Goal: Task Accomplishment & Management: Complete application form

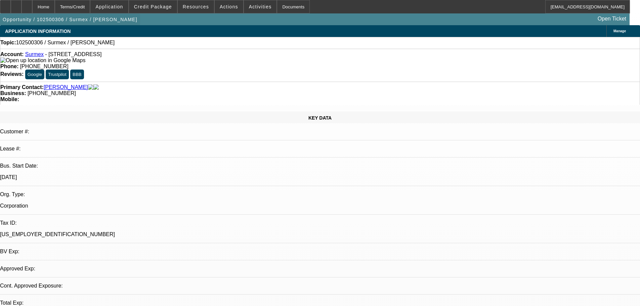
select select "0"
select select "2"
select select "0.1"
select select "4"
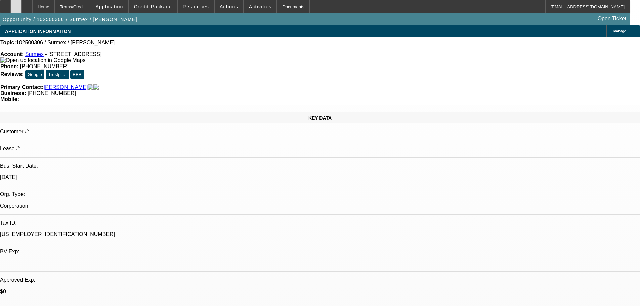
click at [16, 4] on icon at bounding box center [16, 4] width 0 height 0
click at [157, 9] on span at bounding box center [153, 7] width 48 height 16
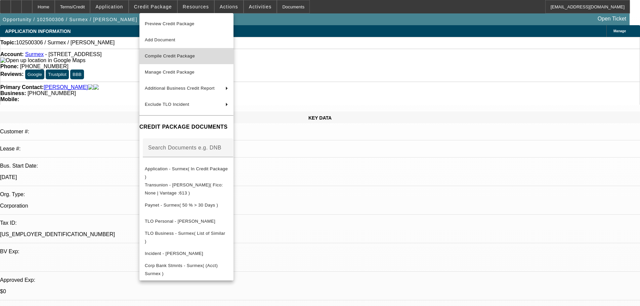
click at [173, 56] on span "Compile Credit Package" at bounding box center [170, 55] width 50 height 5
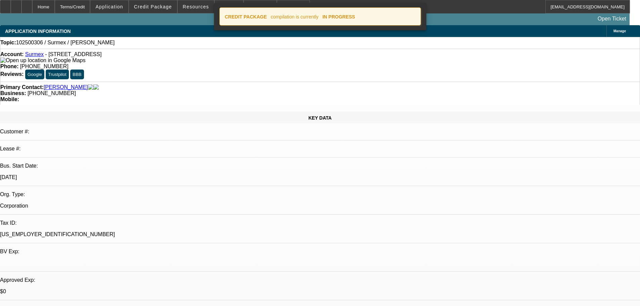
select select "0"
select select "2"
select select "0.1"
select select "4"
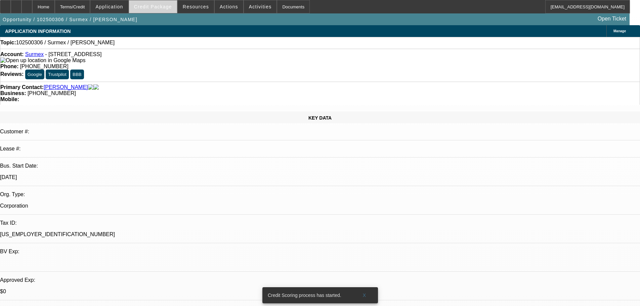
click at [159, 9] on span "Credit Package" at bounding box center [153, 6] width 38 height 5
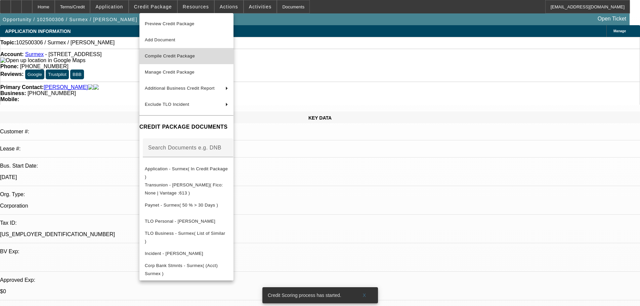
click at [186, 54] on span "Compile Credit Package" at bounding box center [170, 55] width 50 height 5
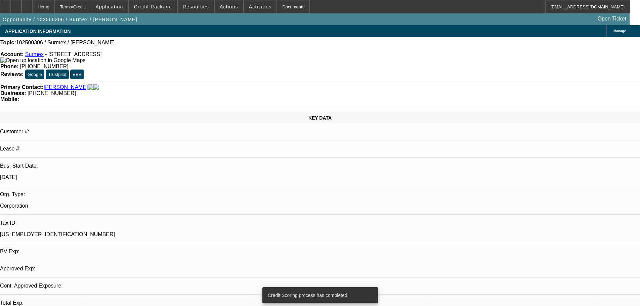
select select "0"
select select "2"
select select "0.1"
select select "4"
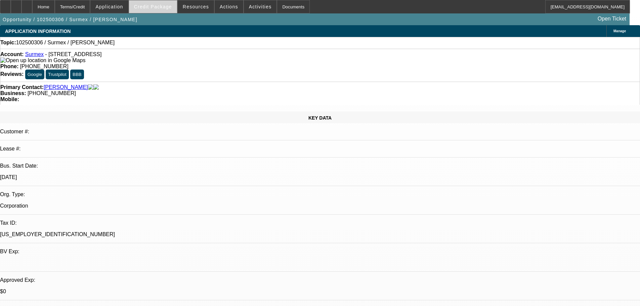
click at [162, 5] on span "Credit Package" at bounding box center [153, 6] width 38 height 5
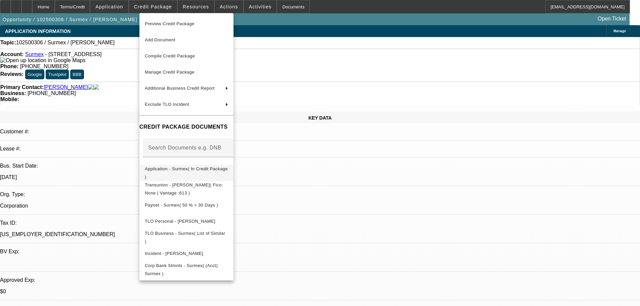
click at [202, 171] on span "Application - Surmex( In Credit Package )" at bounding box center [186, 172] width 83 height 13
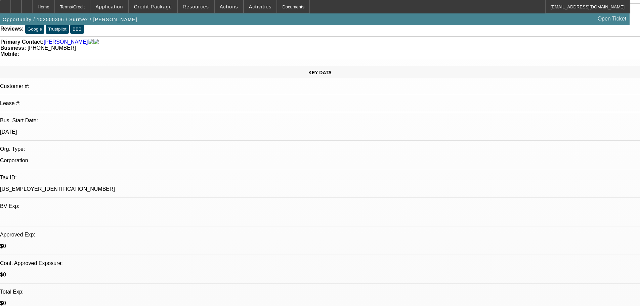
scroll to position [134, 0]
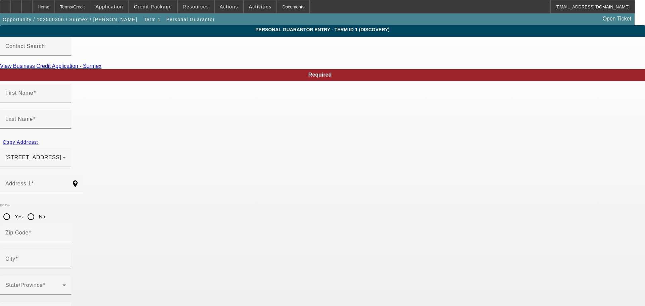
type input "Abraham"
type input "Romero"
type input "856 North Mallard Street"
radio input "true"
type input "92867"
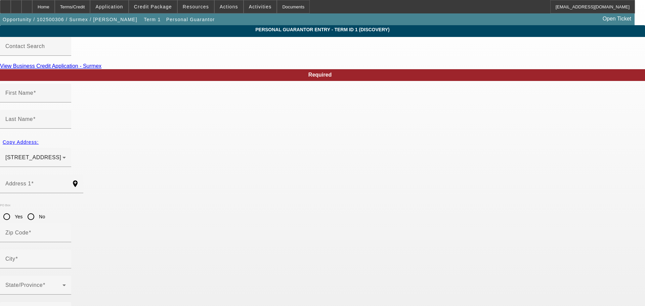
type input "Orange"
type input "(714) 583-2076"
type input "100"
type input "621-88-5993"
type input "sebastianromero0012@gmail.com"
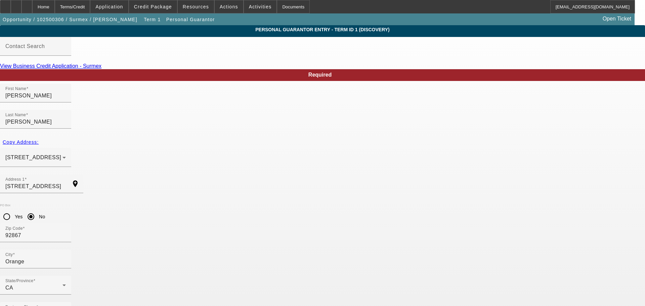
drag, startPoint x: 262, startPoint y: 235, endPoint x: 249, endPoint y: 236, distance: 13.1
drag, startPoint x: 249, startPoint y: 238, endPoint x: 223, endPoint y: 242, distance: 25.5
type input "80"
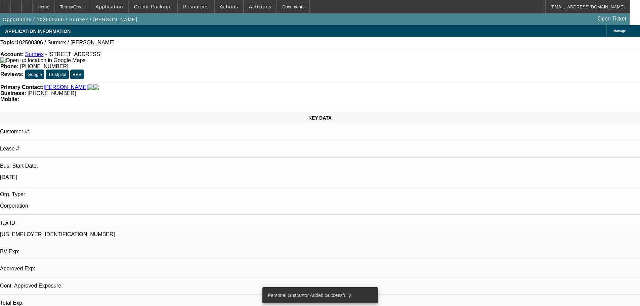
select select "0"
select select "2"
select select "0.1"
select select "4"
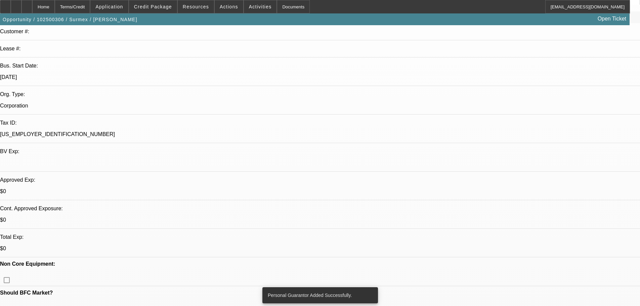
scroll to position [101, 0]
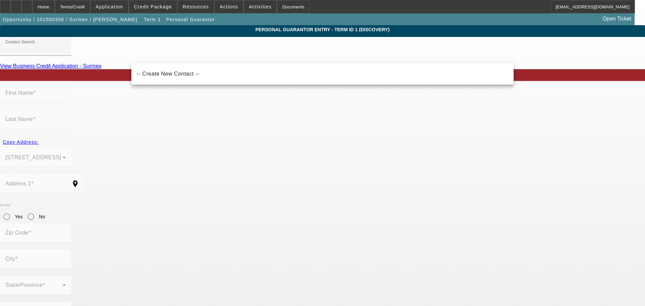
click at [71, 97] on mat-form-field "First Name" at bounding box center [35, 97] width 71 height 26
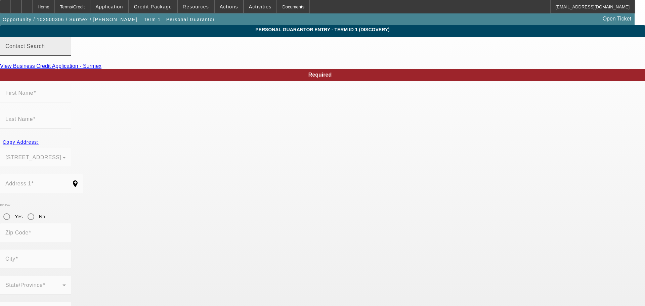
click at [66, 53] on input "Contact Search" at bounding box center [35, 49] width 60 height 8
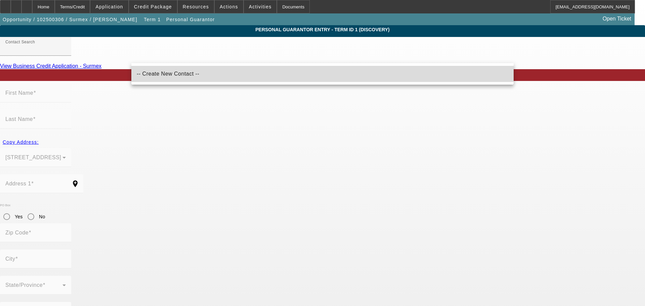
click at [170, 71] on span "-- Create New Contact --" at bounding box center [168, 74] width 63 height 8
type input "-- Create New Contact --"
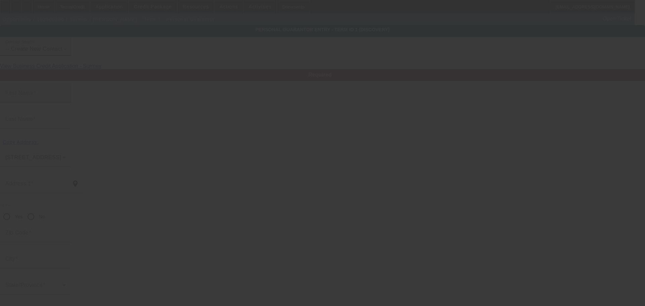
click at [66, 99] on div "First Name" at bounding box center [35, 93] width 60 height 19
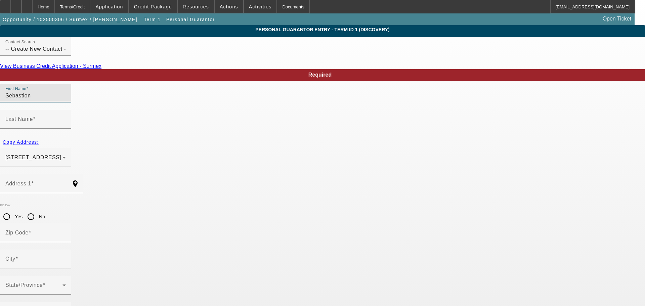
type input "Sebastion"
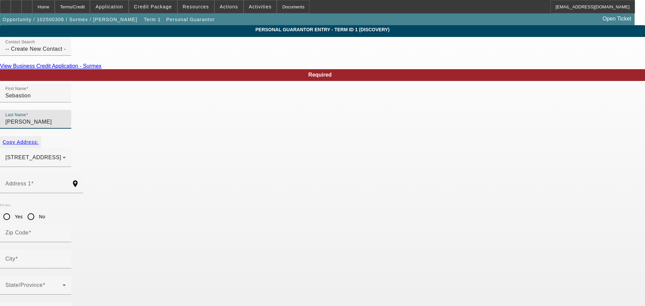
type input "Romero"
click at [39, 139] on span "Copy Address:" at bounding box center [21, 141] width 36 height 5
type input "856 North Mallard Street"
type input "92867"
type input "Orange"
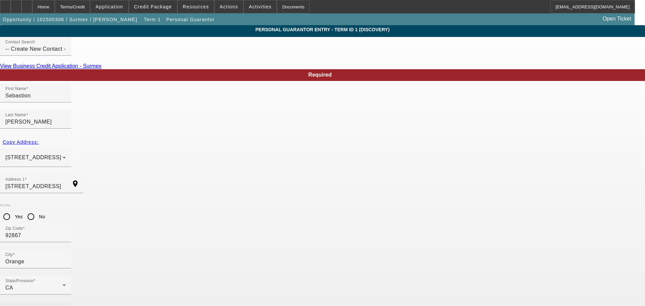
type input "(714) 583-2076"
type input "20"
type input "626-61-2336"
type input "sebastionromero0012@gmail.com"
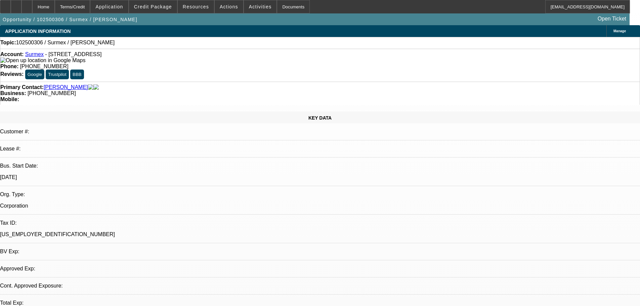
select select "0"
select select "2"
select select "0.1"
select select "4"
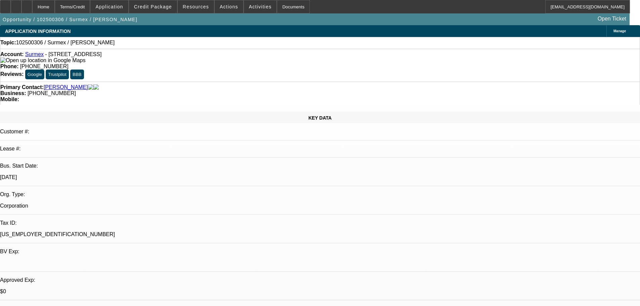
scroll to position [235, 0]
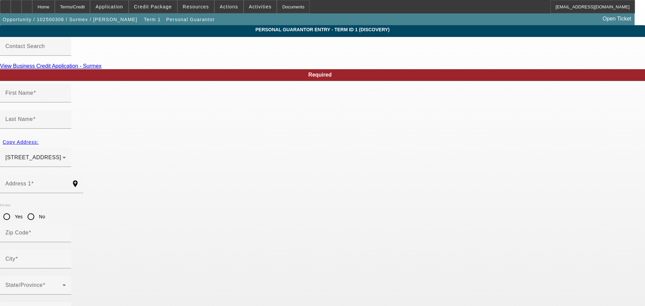
type input "Abraham"
type input "Romero"
type input "856 North Mallard Street"
radio input "true"
type input "92867"
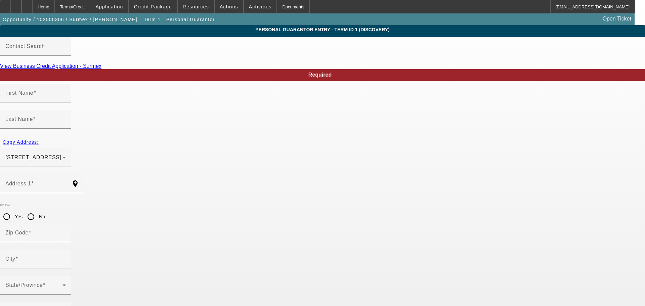
type input "Orange"
type input "(714) 583-2076"
type input "80"
type input "621-88-5993"
drag, startPoint x: 307, startPoint y: 266, endPoint x: 225, endPoint y: 273, distance: 82.3
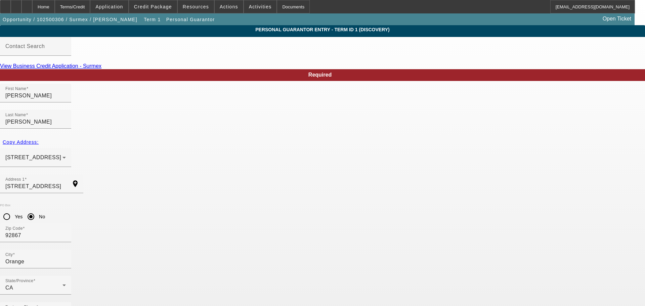
type input "abrahamd49@aol.com"
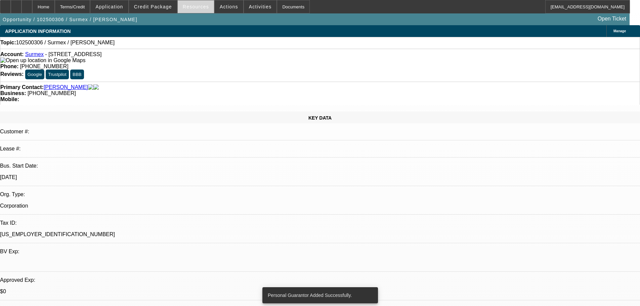
select select "0"
select select "2"
select select "0.1"
select select "4"
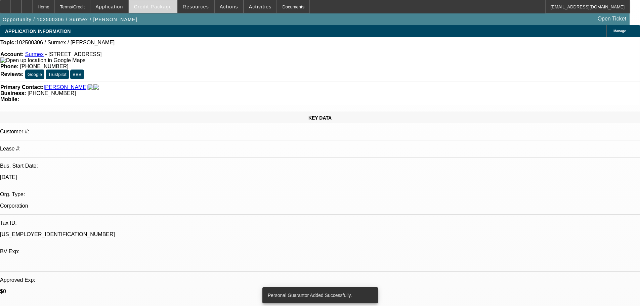
click at [169, 9] on span "Credit Package" at bounding box center [153, 6] width 38 height 5
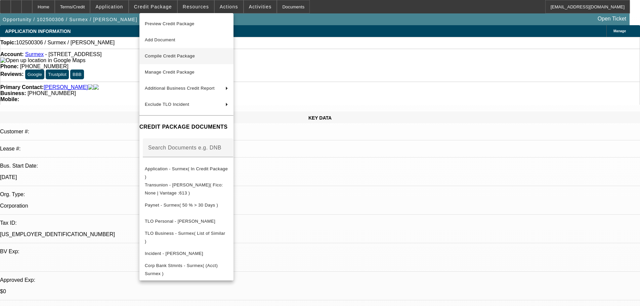
click at [174, 57] on span "Compile Credit Package" at bounding box center [170, 55] width 50 height 5
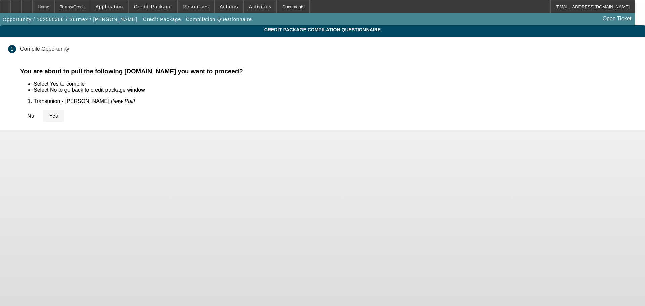
click at [58, 114] on span "Yes" at bounding box center [53, 115] width 9 height 5
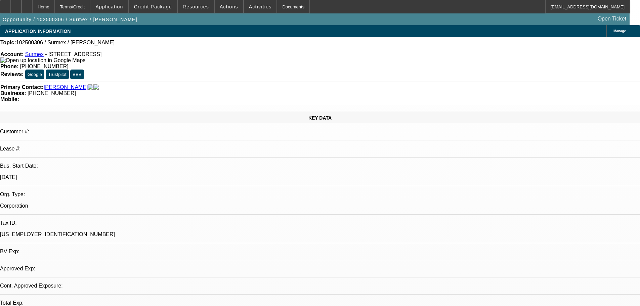
select select "0"
select select "2"
select select "0.1"
select select "4"
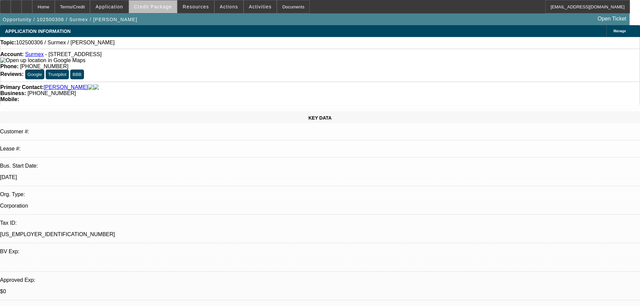
click at [168, 7] on span "Credit Package" at bounding box center [153, 6] width 38 height 5
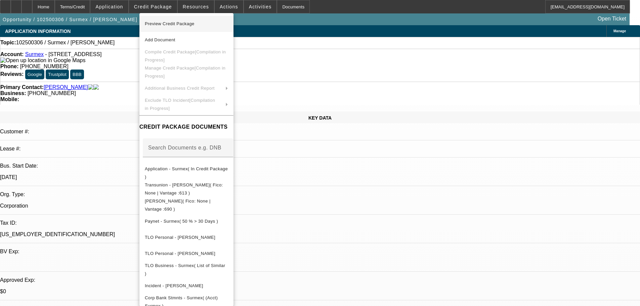
click at [172, 22] on span "Preview Credit Package" at bounding box center [170, 23] width 50 height 5
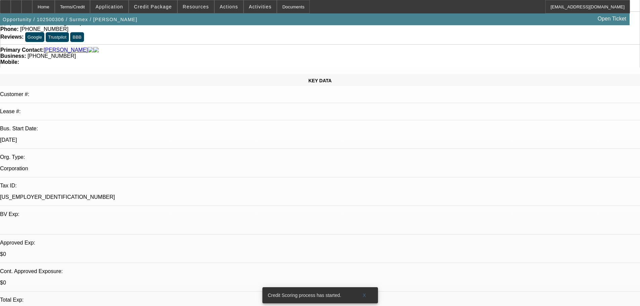
scroll to position [101, 0]
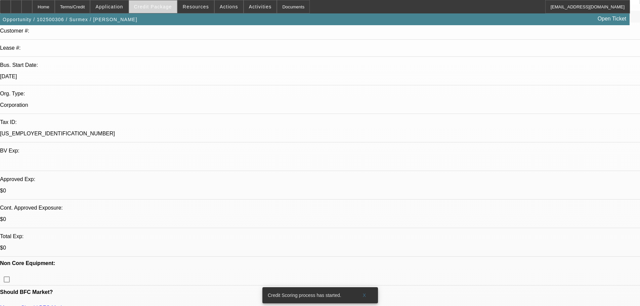
click at [163, 8] on span "Credit Package" at bounding box center [153, 6] width 38 height 5
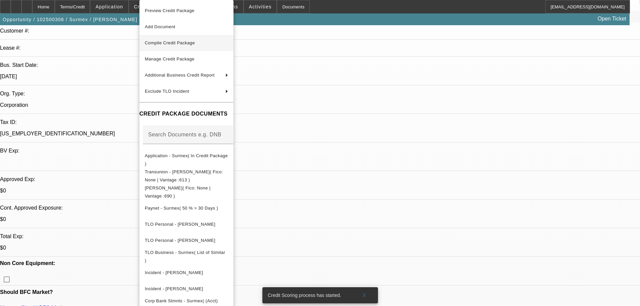
click at [173, 46] on span "Compile Credit Package" at bounding box center [186, 43] width 83 height 8
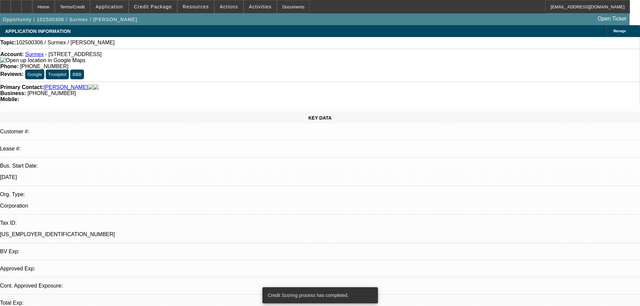
select select "0"
select select "2"
select select "0.1"
select select "4"
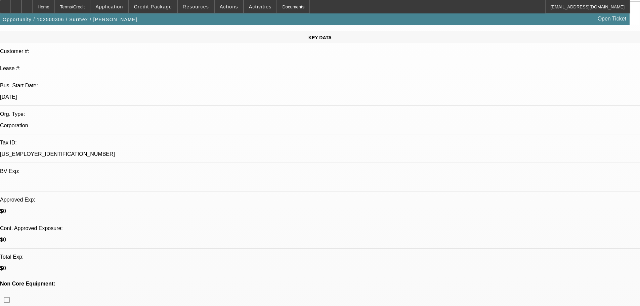
scroll to position [101, 0]
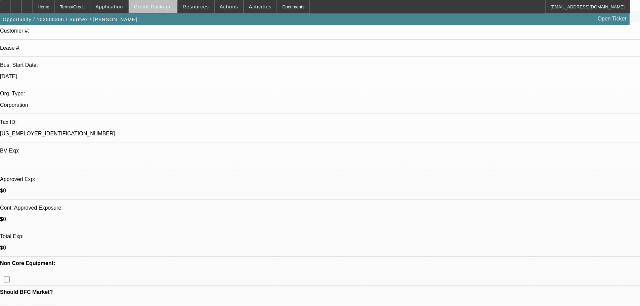
click at [164, 11] on span at bounding box center [153, 7] width 48 height 16
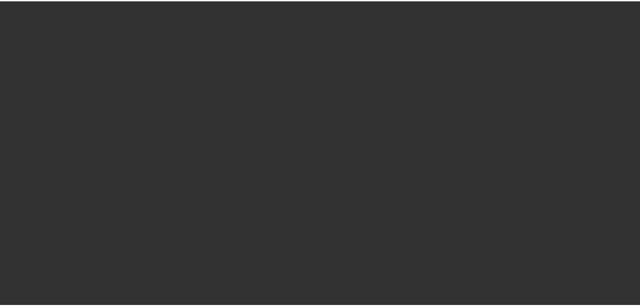
scroll to position [101, 0]
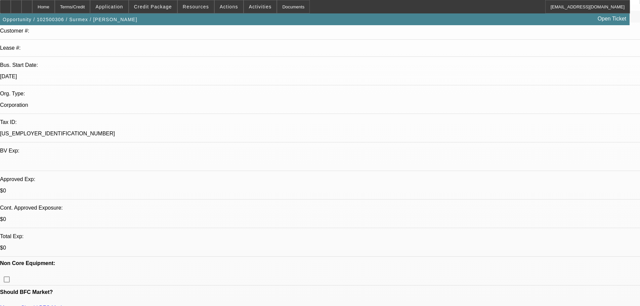
select select "0"
select select "2"
select select "0.1"
select select "4"
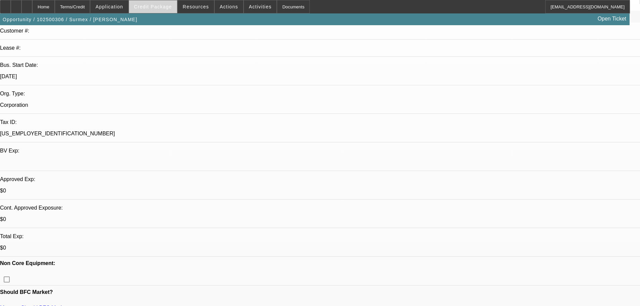
click at [155, 9] on span at bounding box center [153, 7] width 48 height 16
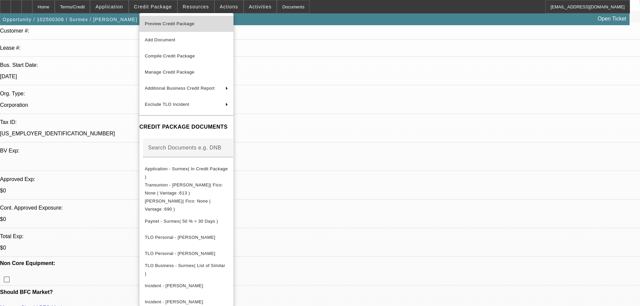
click at [168, 24] on span "Preview Credit Package" at bounding box center [170, 23] width 50 height 5
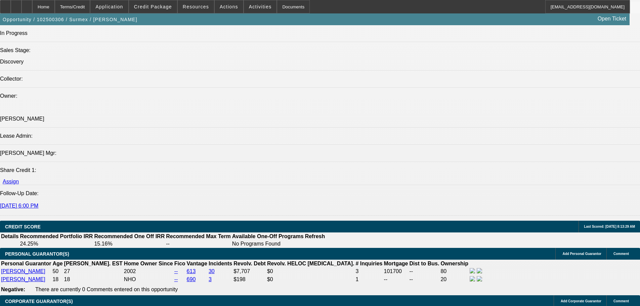
scroll to position [941, 0]
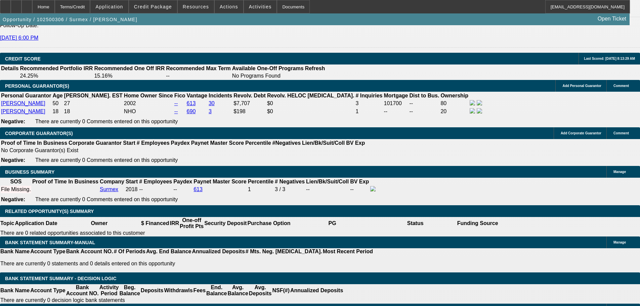
type input "$0.00"
type input "UNKNOWN"
drag, startPoint x: 132, startPoint y: 236, endPoint x: 139, endPoint y: 237, distance: 6.8
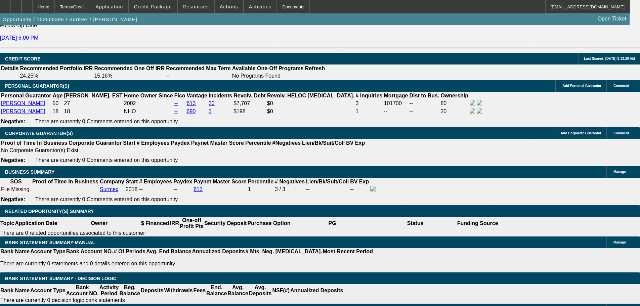
type input "60"
type input "17"
type input "$1,871.77"
type input "$3,743.54"
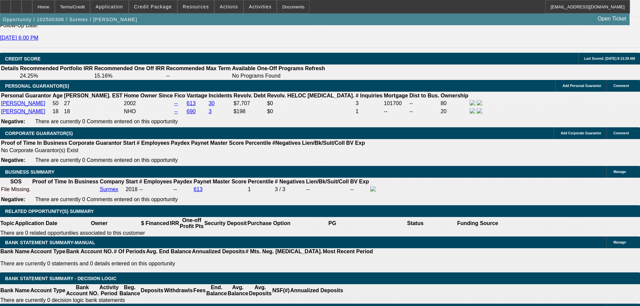
type input "$2,721.36"
type input "$5,442.72"
type input "17.9"
type input "$2,774.63"
type input "$5,549.26"
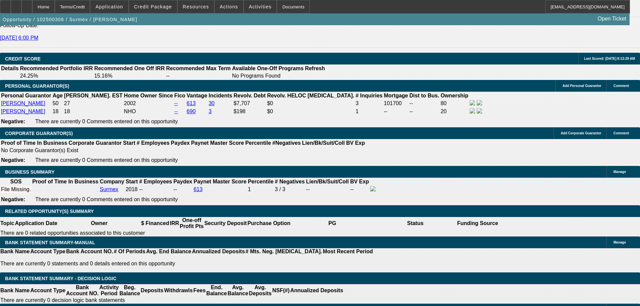
type input "17.9"
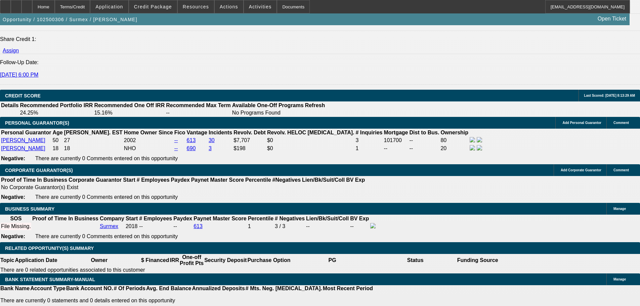
scroll to position [874, 0]
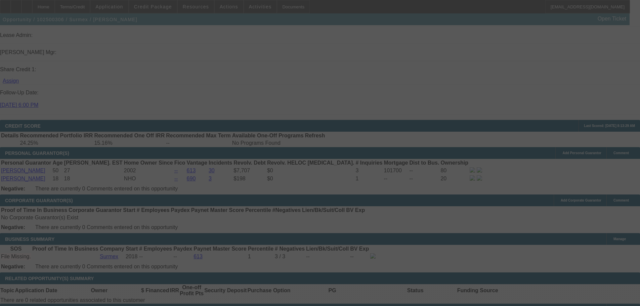
select select "0"
select select "2"
select select "0.1"
select select "4"
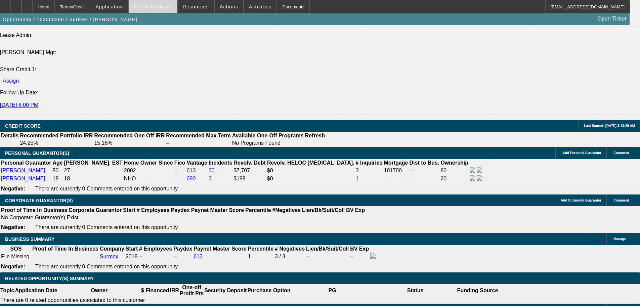
click at [165, 10] on span at bounding box center [153, 7] width 48 height 16
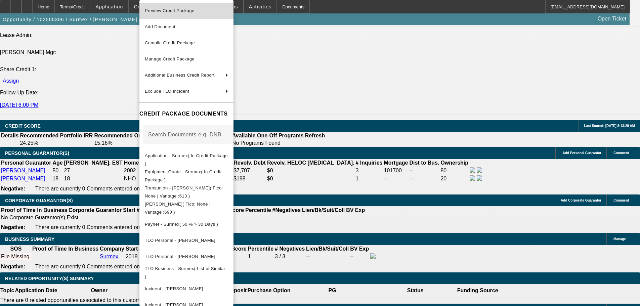
click at [160, 13] on span "Preview Credit Package" at bounding box center [186, 11] width 83 height 8
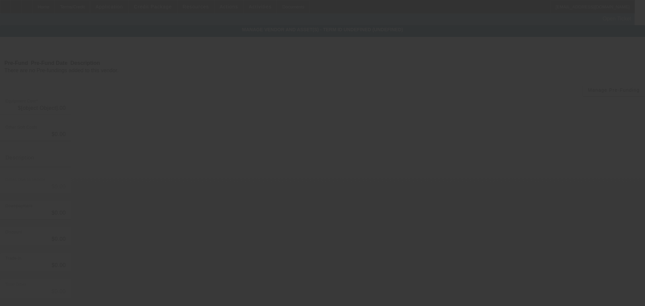
type input "$109,500.00"
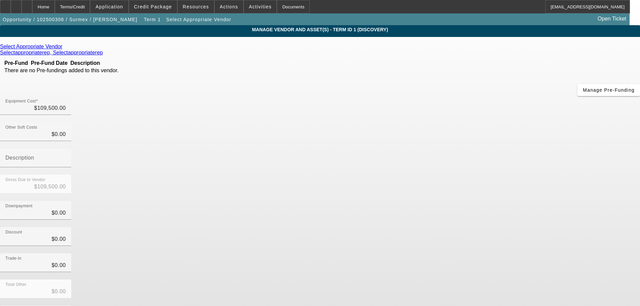
click at [64, 48] on icon at bounding box center [64, 47] width 0 height 6
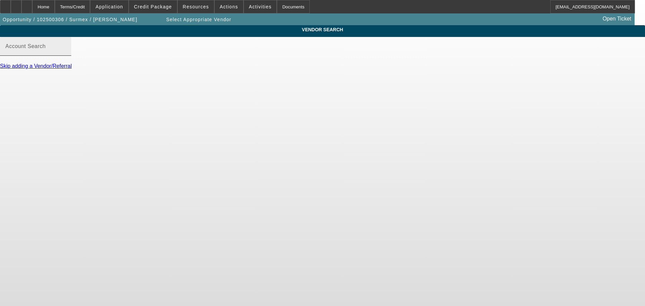
click at [66, 53] on input "Account Search" at bounding box center [35, 49] width 60 height 8
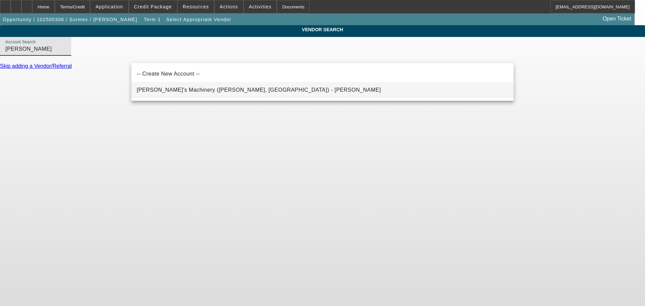
click at [185, 92] on span "Schmidy's Machinery (Clinton, IL) - Schmid, Jesse" at bounding box center [259, 90] width 244 height 6
type input "Schmidy's Machinery (Clinton, IL) - Schmid, Jesse"
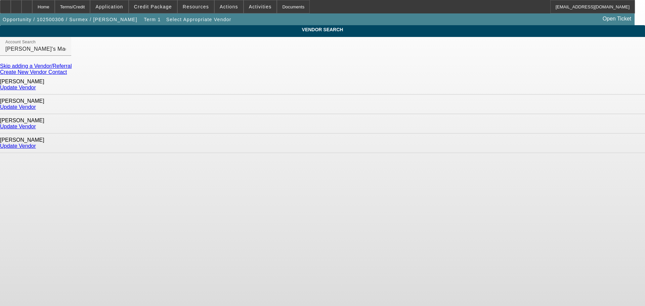
click at [36, 143] on link "Update Vendor" at bounding box center [18, 146] width 36 height 6
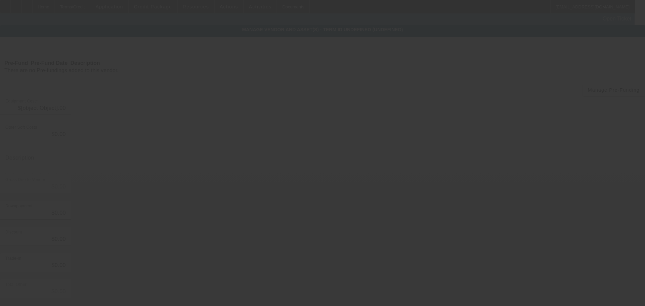
type input "$109,500.00"
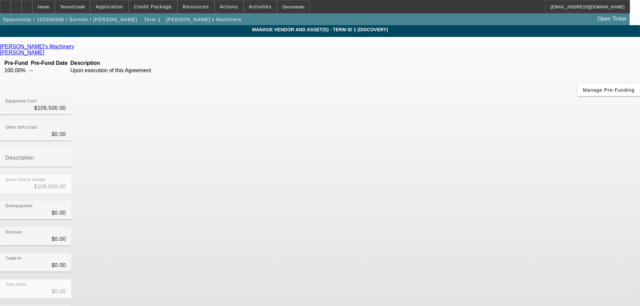
scroll to position [9, 0]
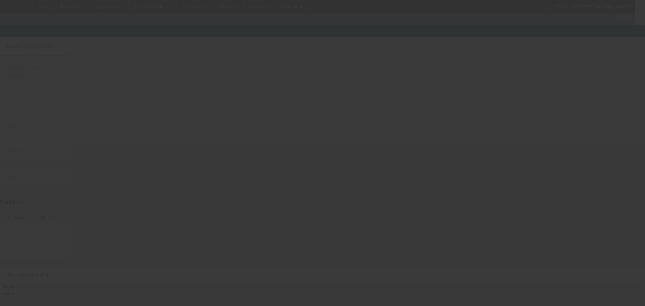
type textarea "75ft boom truck ; Make: 2018 FREIGHTLINER; Model: BUSINESS CLASS M2 106"
type input "856 North Mallard Street"
type input "#3"
type input "Orange"
type input "92867"
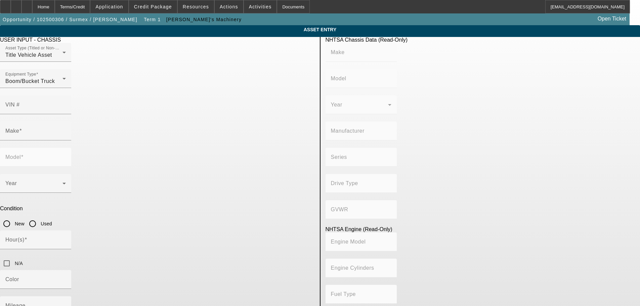
drag, startPoint x: 298, startPoint y: 227, endPoint x: 87, endPoint y: 230, distance: 211.0
click at [100, 230] on app-asset-collateral-manage "ASSET ENTRY Delete asset USER INPUT - CHASSIS Asset Type (Titled or Non-Titled)…" at bounding box center [320, 213] width 640 height 376
type textarea "Boom Truck"
click at [66, 103] on input "VIN #" at bounding box center [35, 107] width 60 height 8
paste input "3ALACXFC6JDJN1413"
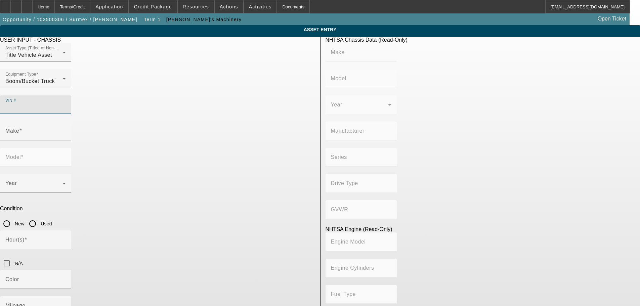
type input "3ALACXFC6JDJN1413"
type input "FREIGHTLINER"
type input "M2"
type input "DAIMLER VEHÍCULOS COMERCIALES MÉXICO S. DE R.L. DE C.V."
type input "106 Medium Duty"
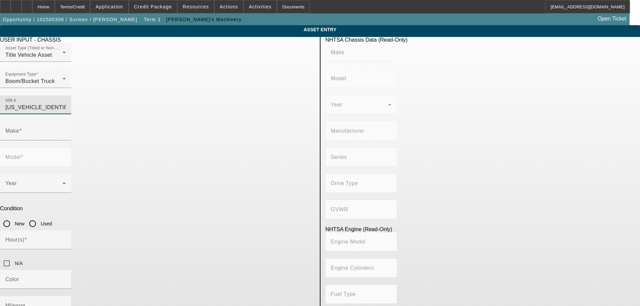
type input "4x2"
type input "Class 7: 26,001 - 33,000 lb (11,794 - 14,969 kg)"
type input "Cummins B6.7"
type input "6"
type input "Diesel"
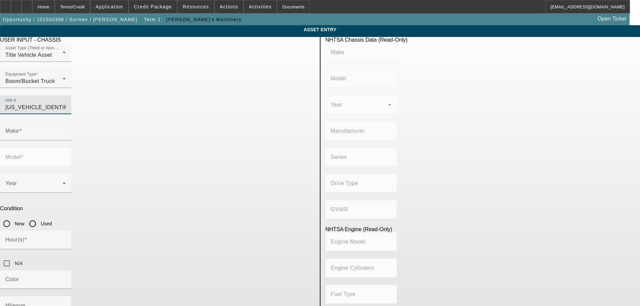
type input "408.85908543470"
type input "6.7"
type input "FREIGHTLINER"
type input "M2"
type input "3ALACXFC6JDJN1413"
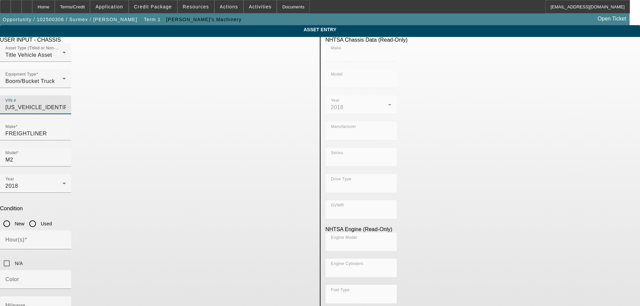
click at [39, 217] on input "Used" at bounding box center [32, 223] width 13 height 13
radio input "true"
type input "FREIGHTLINER"
type input "M2"
type input "DAIMLER VEHÍCULOS COMERCIALES MÉXICO S. DE R.L. DE C.V."
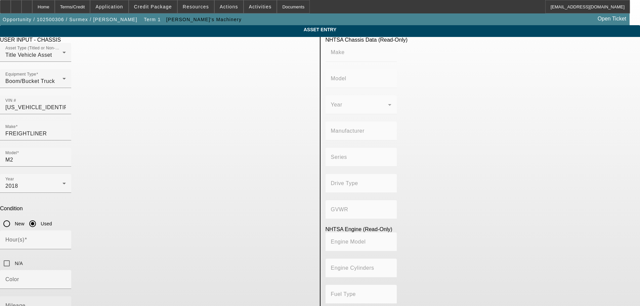
type input "106 Medium Duty"
type input "4x2"
type input "Class 7: 26,001 - 33,000 lb (11,794 - 14,969 kg)"
type input "Cummins B6.7"
type input "6"
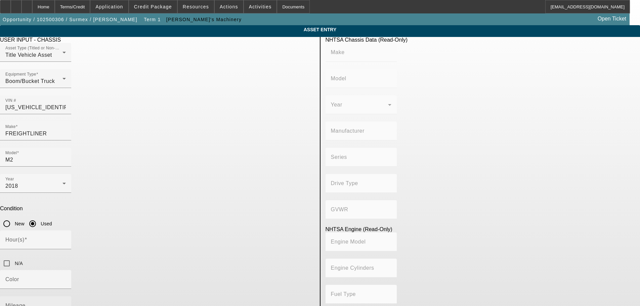
type input "Diesel"
type input "408.85908543470"
type input "6.7"
click at [66, 296] on div "Mileage" at bounding box center [35, 305] width 60 height 19
type input "49863"
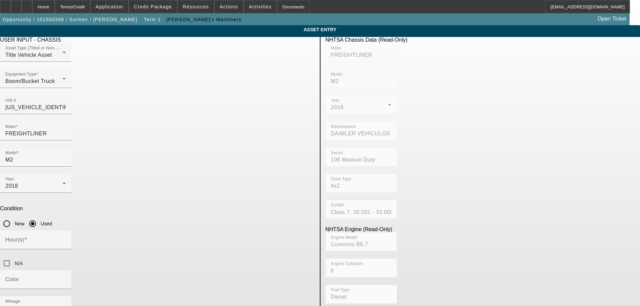
click at [102, 213] on app-asset-collateral-manage "ASSET ENTRY Delete asset USER INPUT - CHASSIS Asset Type (Titled or Non-Titled)…" at bounding box center [320, 213] width 640 height 376
click at [13, 257] on input "N/A" at bounding box center [6, 263] width 13 height 13
checkbox input "true"
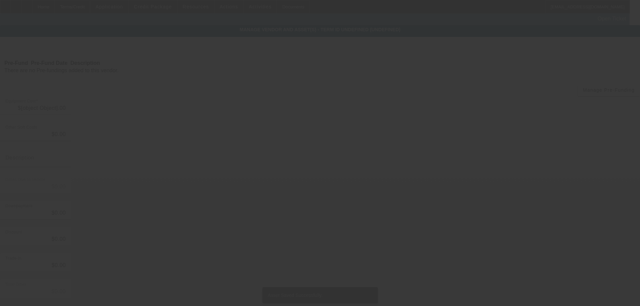
type input "$109,500.00"
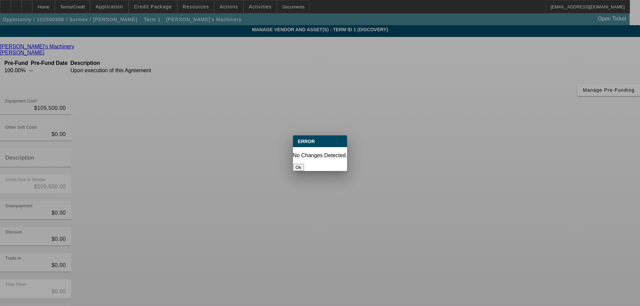
click at [304, 164] on button "Ok" at bounding box center [298, 167] width 11 height 7
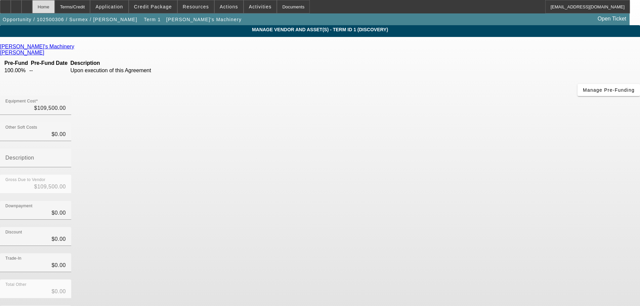
click at [55, 5] on div "Home" at bounding box center [43, 6] width 23 height 13
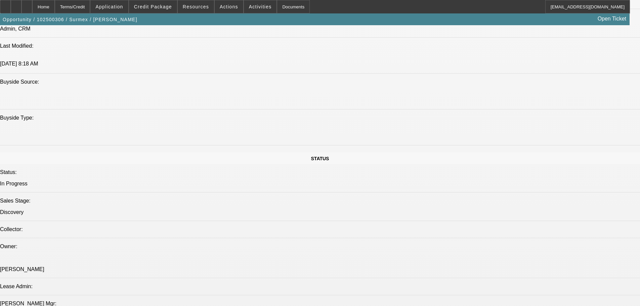
select select "0"
select select "2"
select select "0.1"
select select "4"
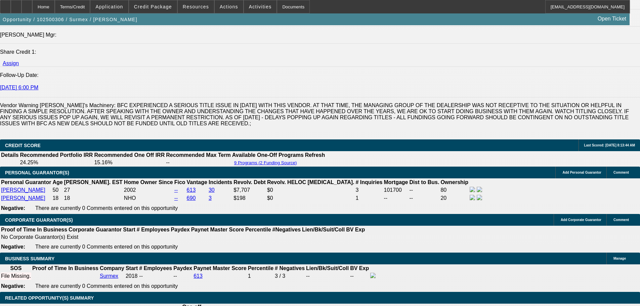
scroll to position [930, 0]
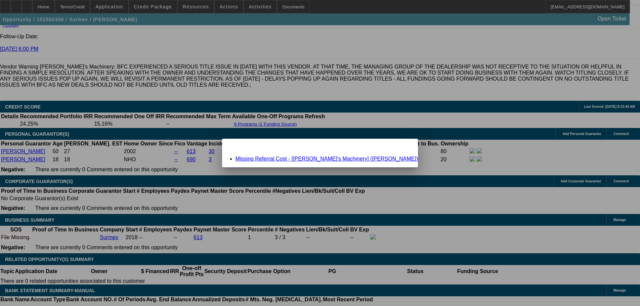
click at [281, 156] on div "Missing Referral Cost - [Schmidy's Machinery] (Soto, Brandon)" at bounding box center [320, 159] width 196 height 6
click at [284, 159] on link "Missing Referral Cost - [Schmidy's Machinery] (Soto, Brandon)" at bounding box center [327, 159] width 183 height 6
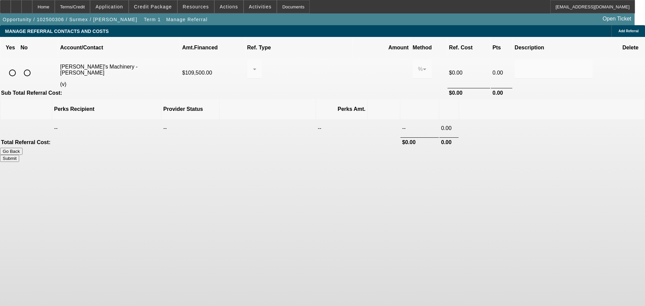
click at [34, 66] on input "radio" at bounding box center [26, 72] width 13 height 13
radio input "true"
click at [19, 155] on button "Submit" at bounding box center [9, 158] width 19 height 7
type input "0.000"
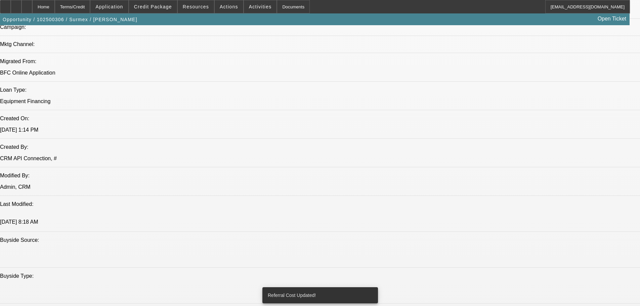
select select "0"
select select "2"
select select "0.1"
select select "4"
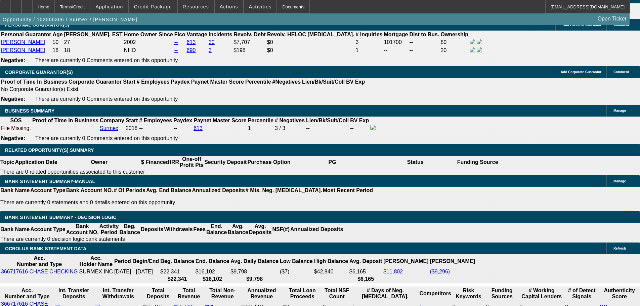
scroll to position [1056, 0]
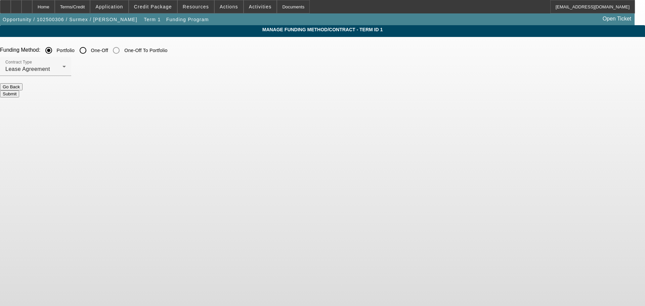
click at [90, 52] on input "One-Off" at bounding box center [82, 50] width 13 height 13
radio input "true"
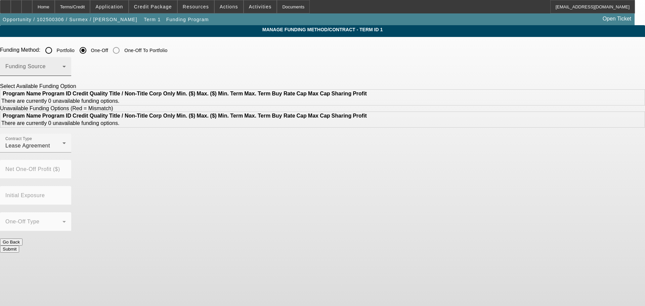
click at [63, 70] on span at bounding box center [33, 69] width 57 height 8
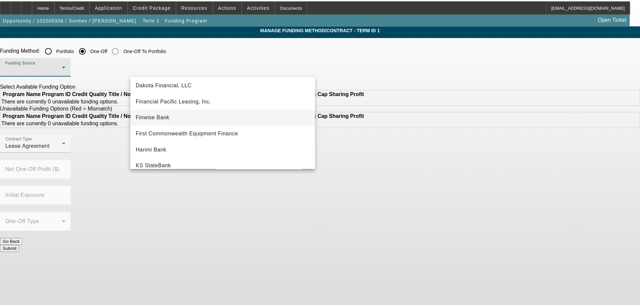
scroll to position [67, 0]
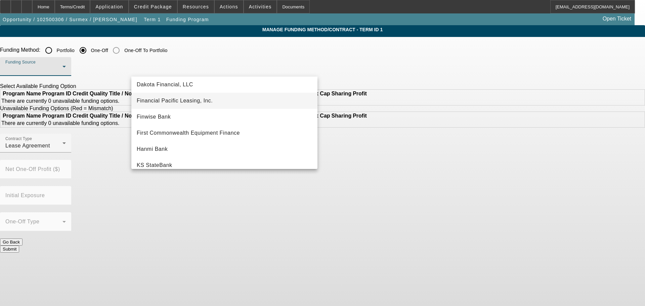
click at [202, 100] on span "Financial Pacific Leasing, Inc." at bounding box center [175, 101] width 76 height 8
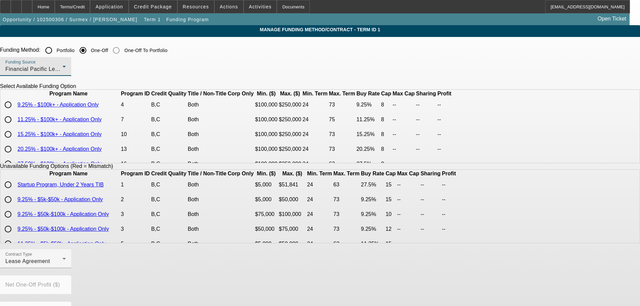
click at [15, 112] on input "radio" at bounding box center [7, 104] width 13 height 13
radio input "true"
drag, startPoint x: 138, startPoint y: 134, endPoint x: 159, endPoint y: 145, distance: 23.1
click at [15, 126] on input "radio" at bounding box center [7, 119] width 13 height 13
radio input "true"
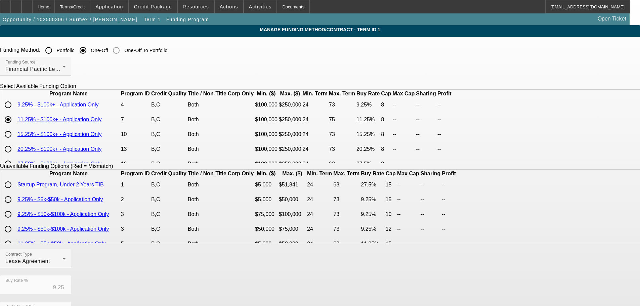
type input "11.25"
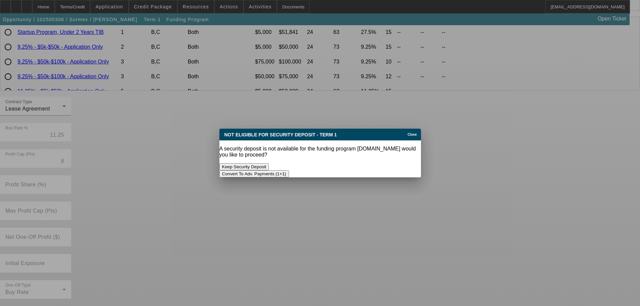
click at [289, 170] on button "Convert To Adv. Payments (1+1)" at bounding box center [254, 173] width 70 height 7
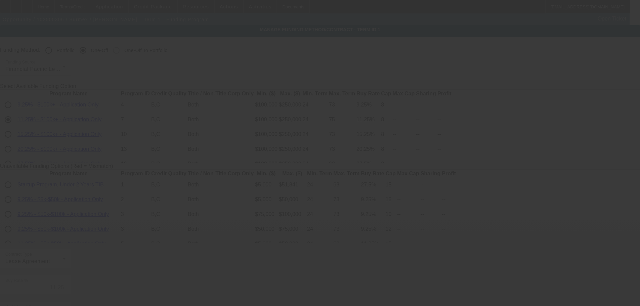
scroll to position [153, 0]
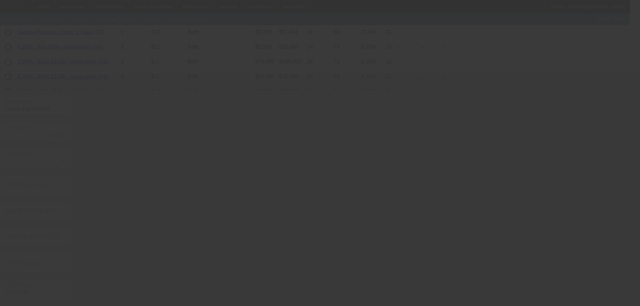
radio input "true"
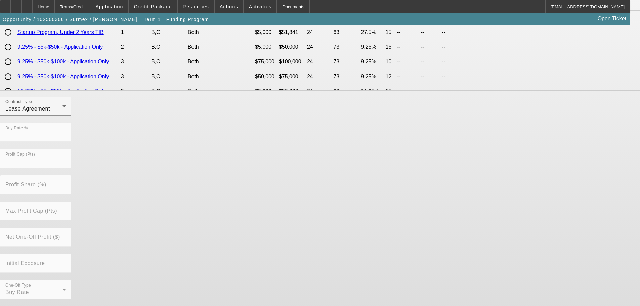
scroll to position [0, 0]
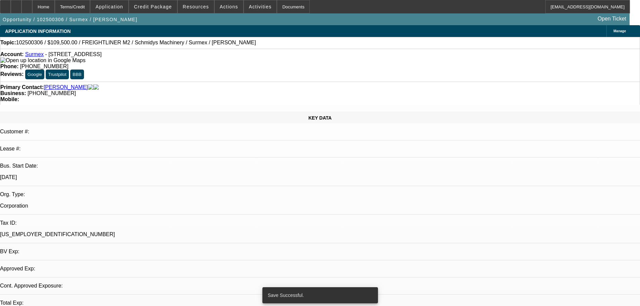
select select "0"
select select "0.1"
select select "4"
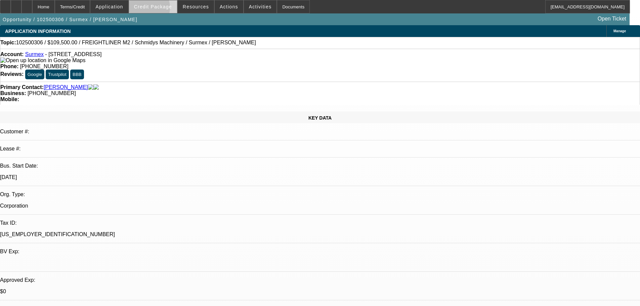
click at [153, 9] on span at bounding box center [153, 7] width 48 height 16
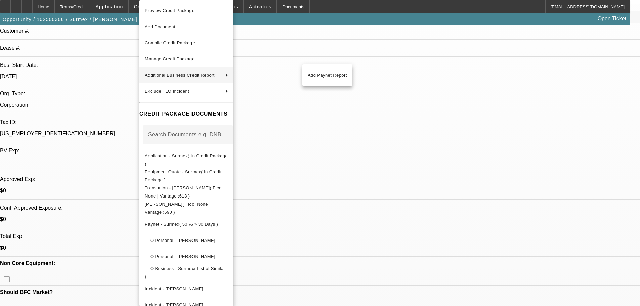
click at [114, 71] on div at bounding box center [320, 153] width 640 height 306
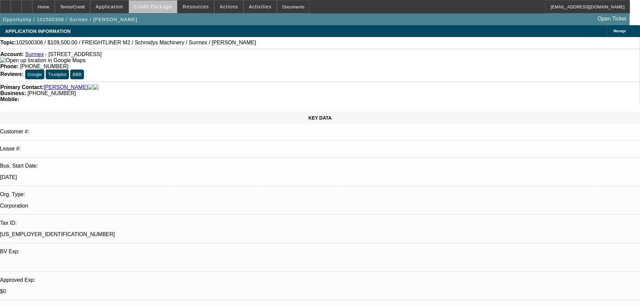
click at [169, 5] on span "Credit Package" at bounding box center [153, 6] width 38 height 5
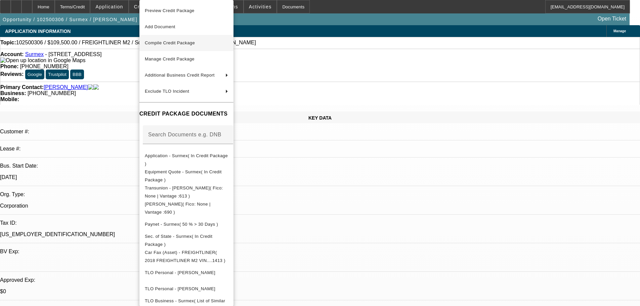
click at [199, 45] on span "Compile Credit Package" at bounding box center [186, 43] width 83 height 8
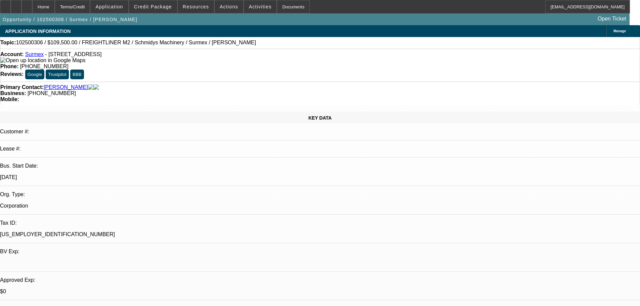
select select "0"
select select "0.1"
select select "4"
click at [170, 11] on button "Credit Package" at bounding box center [153, 6] width 48 height 13
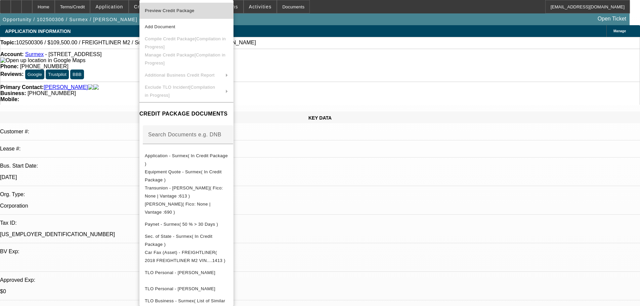
click at [177, 11] on span "Preview Credit Package" at bounding box center [170, 10] width 50 height 5
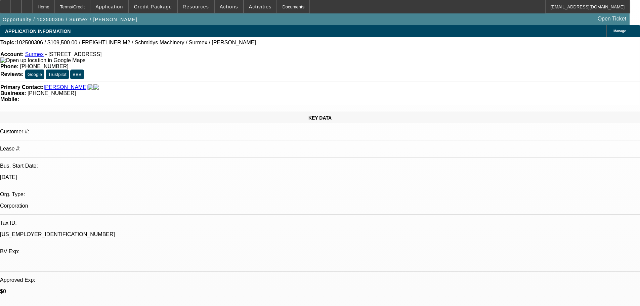
click at [37, 56] on link "Surmex" at bounding box center [34, 54] width 18 height 6
click at [32, 5] on div at bounding box center [27, 6] width 11 height 13
select select "0"
select select "0.1"
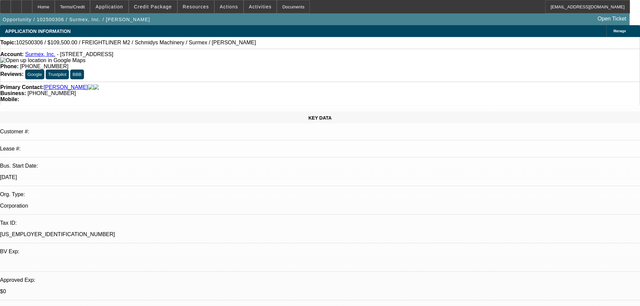
select select "1"
select select "4"
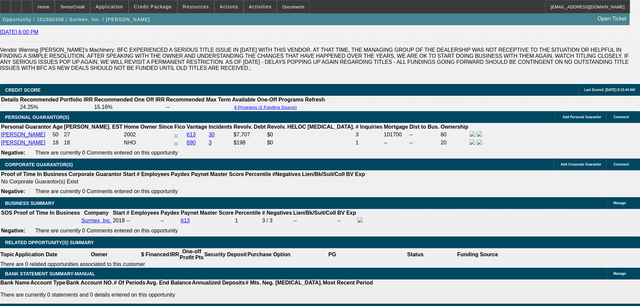
scroll to position [1008, 0]
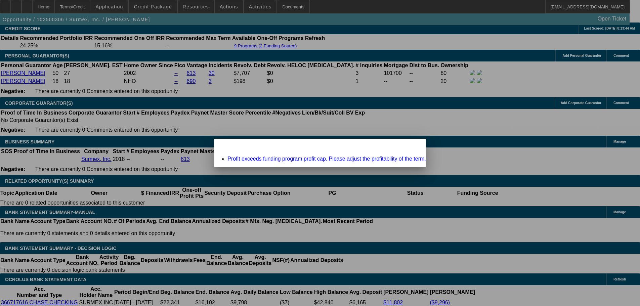
scroll to position [0, 0]
click at [413, 147] on span "Close" at bounding box center [417, 145] width 9 height 4
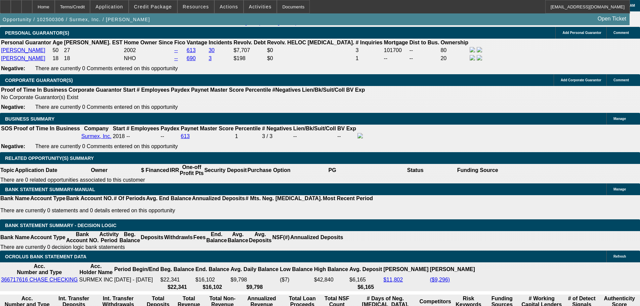
scroll to position [1075, 0]
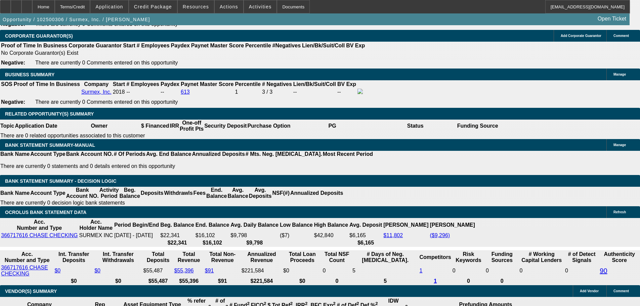
drag, startPoint x: 144, startPoint y: 158, endPoint x: 174, endPoint y: 162, distance: 30.6
type input "UNKNOWN"
type input "16"
type input "$2,662.83"
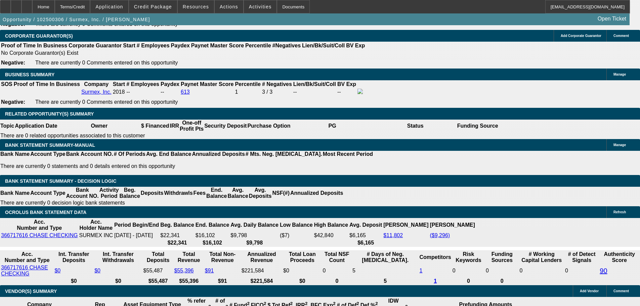
type input "16"
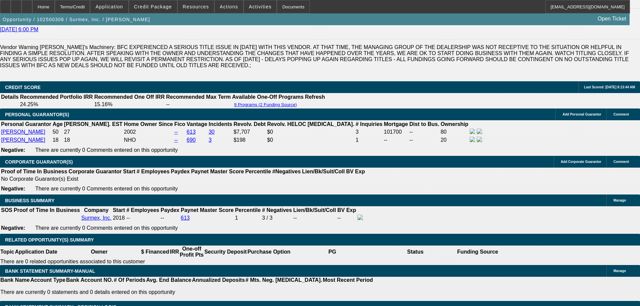
scroll to position [907, 0]
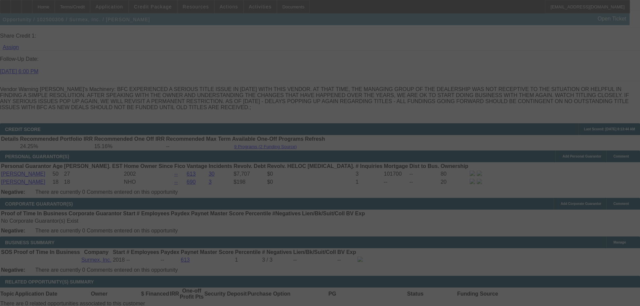
select select "0"
select select "0.1"
select select "4"
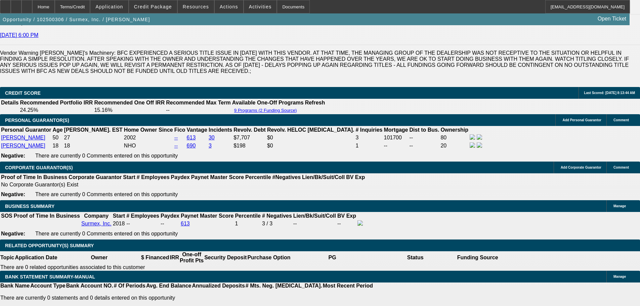
scroll to position [941, 0]
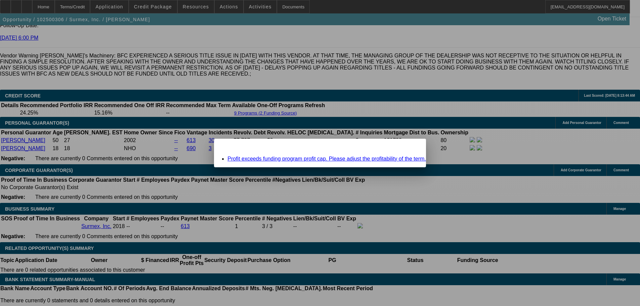
scroll to position [0, 0]
click at [413, 147] on span "Close" at bounding box center [417, 145] width 9 height 4
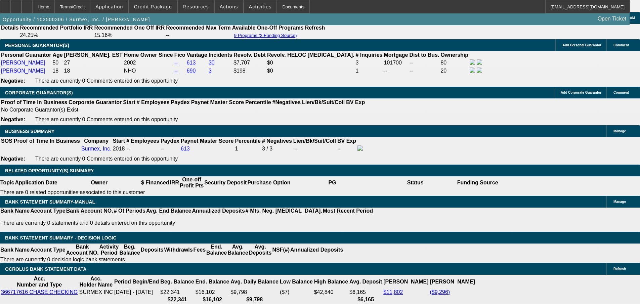
scroll to position [1075, 0]
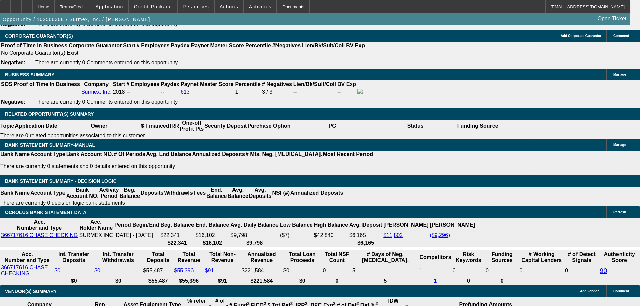
drag, startPoint x: 170, startPoint y: 158, endPoint x: 179, endPoint y: 156, distance: 9.3
type input "UNKNOWN"
type input "1"
type input "$1,871.77"
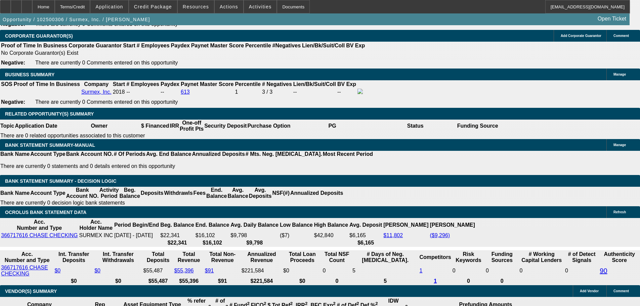
type input "13"
type input "$2,491.46"
type input "13"
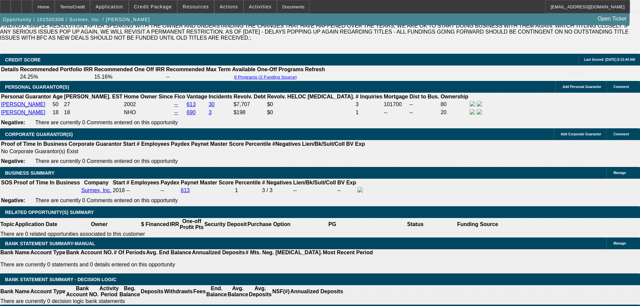
scroll to position [974, 0]
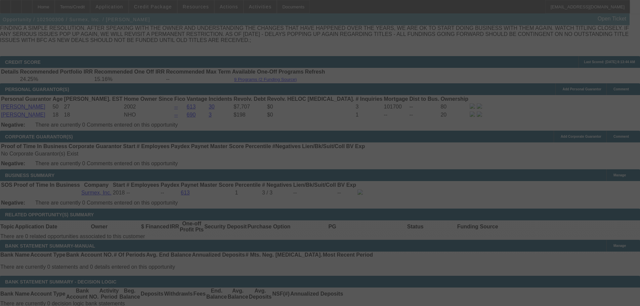
select select "0"
select select "0.1"
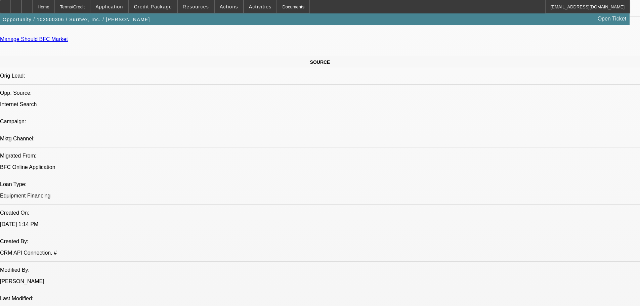
scroll to position [134, 0]
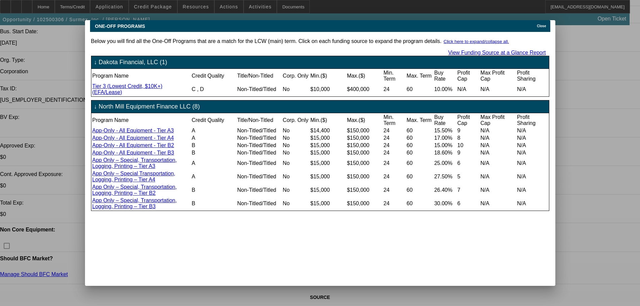
scroll to position [0, 0]
click at [542, 24] on span "Close" at bounding box center [541, 26] width 9 height 4
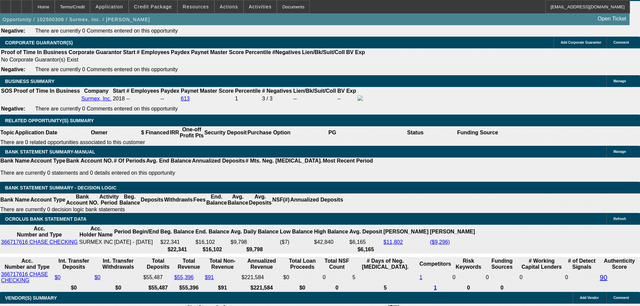
scroll to position [1109, 0]
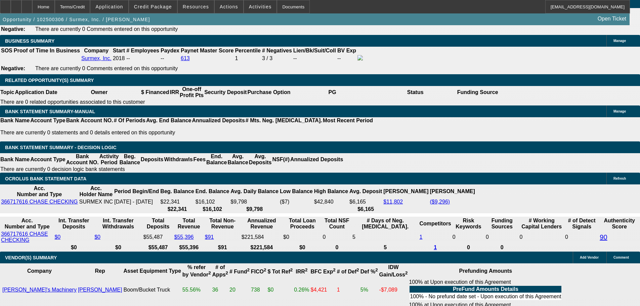
select select "5"
type input "UNKNOWN"
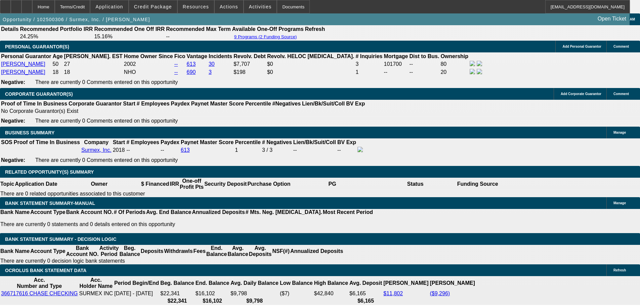
scroll to position [941, 0]
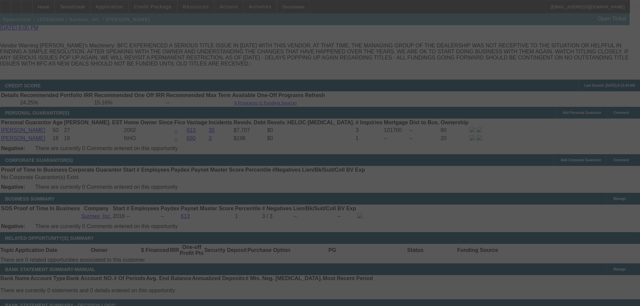
scroll to position [874, 0]
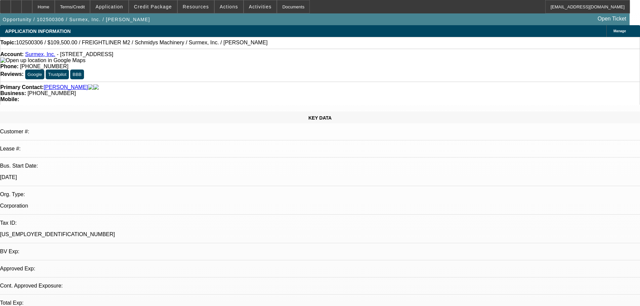
select select "0"
select select "0.1"
select select "4"
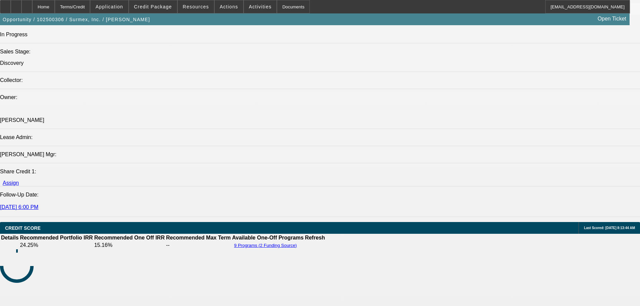
scroll to position [710, 0]
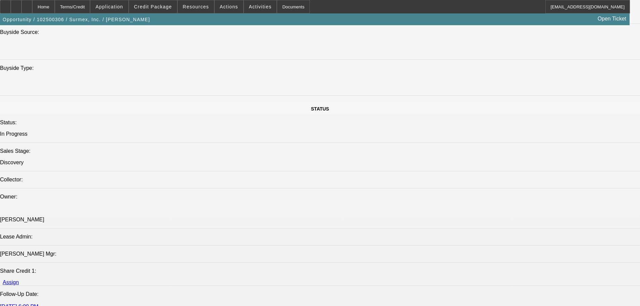
scroll to position [736, 0]
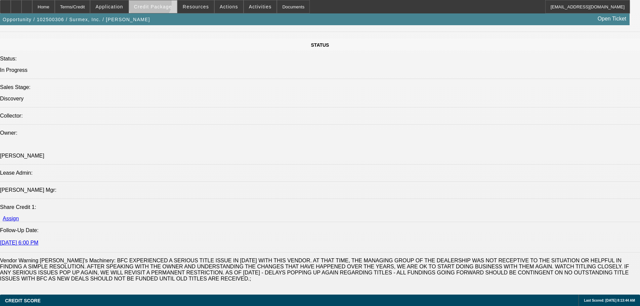
click at [160, 5] on span "Credit Package" at bounding box center [153, 6] width 38 height 5
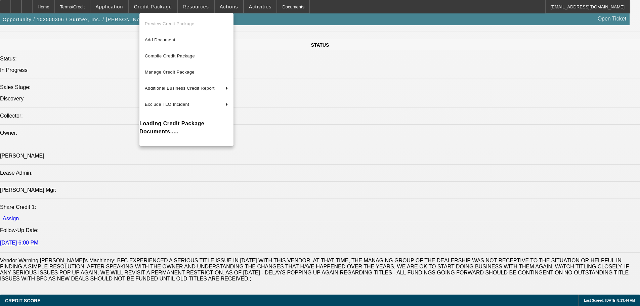
click at [158, 6] on div at bounding box center [320, 153] width 640 height 306
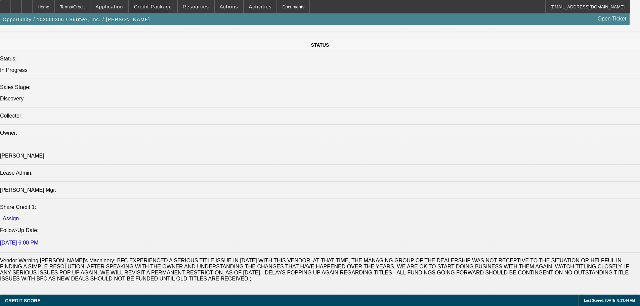
click at [158, 6] on span "Credit Package" at bounding box center [153, 6] width 38 height 5
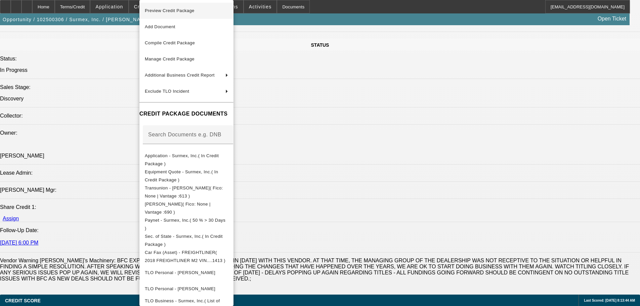
click at [165, 11] on span "Preview Credit Package" at bounding box center [170, 10] width 50 height 5
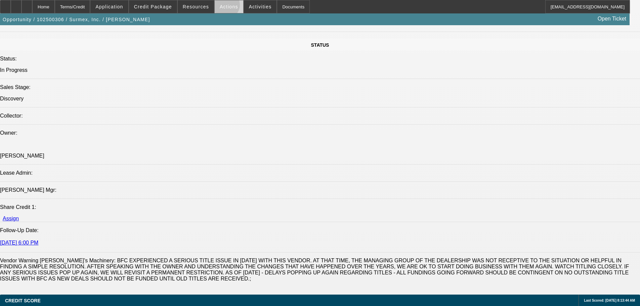
click at [223, 6] on span "Actions" at bounding box center [229, 6] width 18 height 5
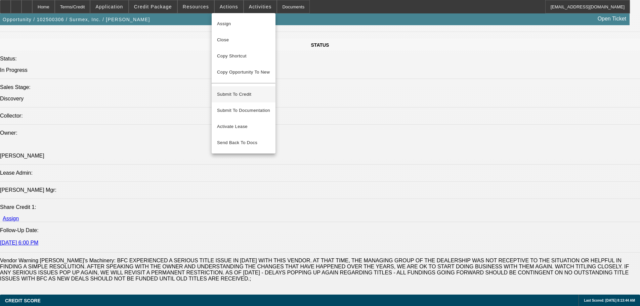
click at [240, 90] on span "Submit To Credit" at bounding box center [243, 94] width 53 height 8
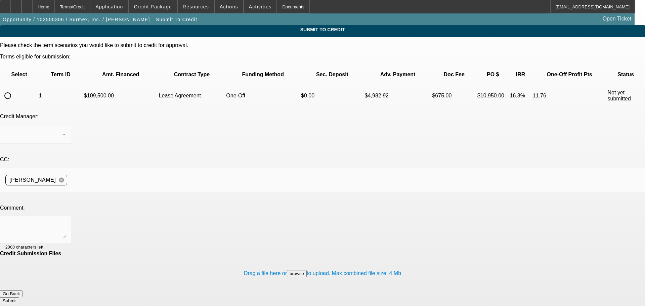
click at [14, 89] on input "radio" at bounding box center [7, 95] width 13 height 13
radio input "true"
click at [66, 222] on textarea at bounding box center [35, 230] width 60 height 16
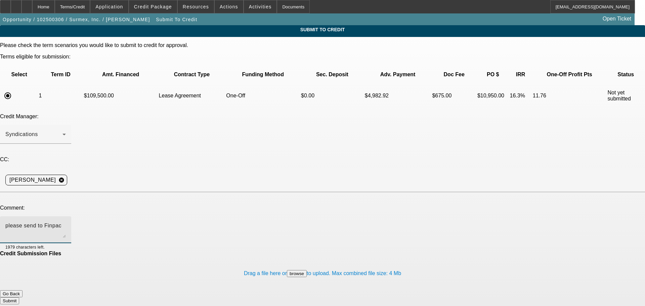
type textarea "please send to Finpac"
click at [19, 297] on button "Submit" at bounding box center [9, 300] width 19 height 7
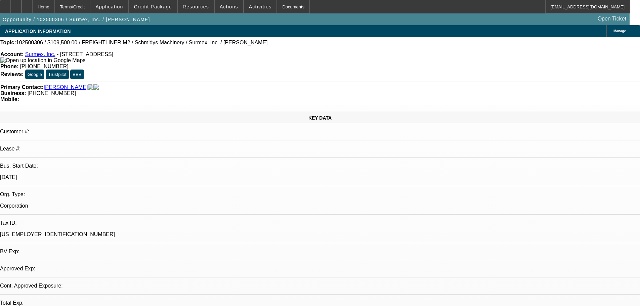
select select "0"
select select "0.1"
select select "4"
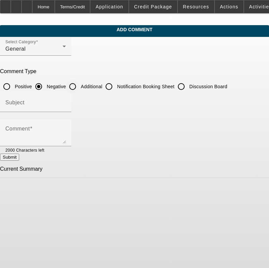
click at [79, 87] on input "Additional" at bounding box center [72, 86] width 13 height 13
radio input "true"
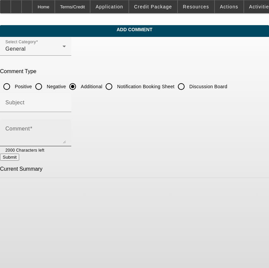
click at [66, 125] on div "Comment" at bounding box center [35, 133] width 60 height 27
click at [66, 141] on textarea "Surmex, Inc. is a father, son owned business that opened in [DATE]. The company…" at bounding box center [35, 136] width 60 height 16
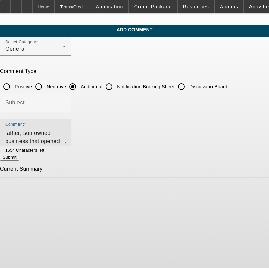
scroll to position [14, 0]
type textarea "Surmex, Inc. is a father, son owned business that opened in [DATE]. The company…"
click at [19, 158] on button "Submit" at bounding box center [9, 157] width 19 height 7
radio input "true"
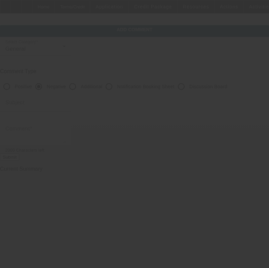
scroll to position [0, 0]
